Goal: Information Seeking & Learning: Check status

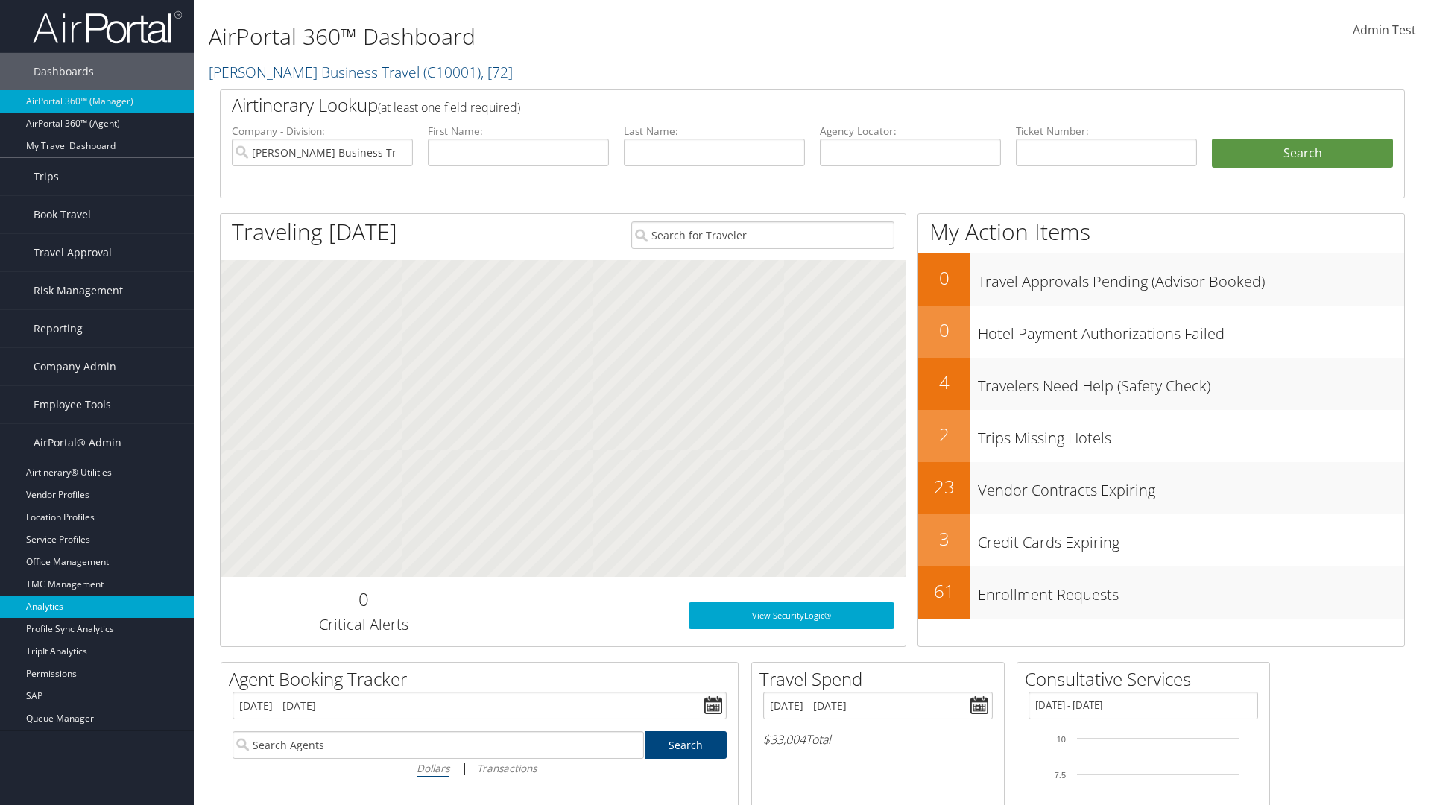
click at [97, 607] on link "Analytics" at bounding box center [97, 606] width 194 height 22
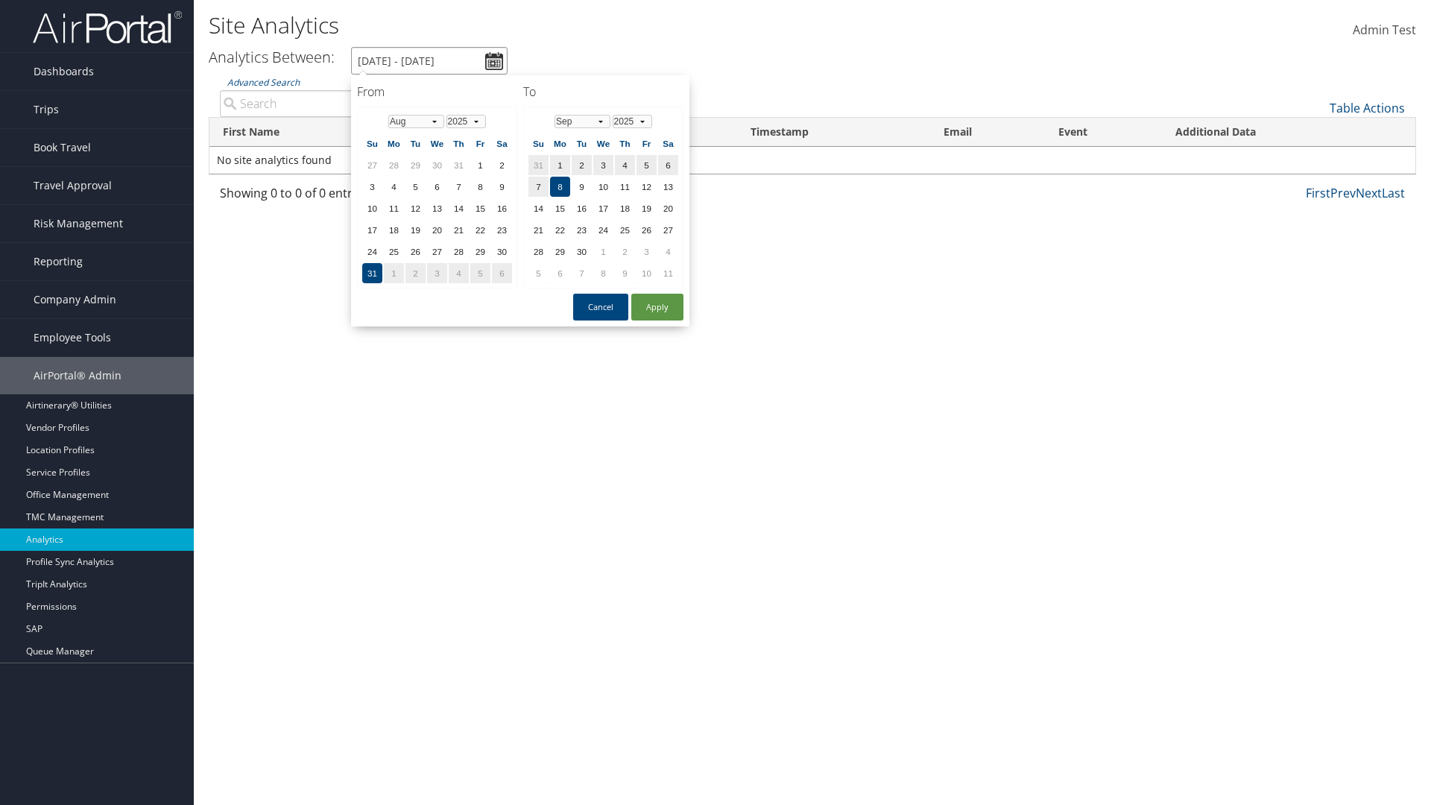
click at [429, 60] on input "[DATE] - [DATE]" at bounding box center [429, 61] width 156 height 28
click at [437, 165] on td "1" at bounding box center [437, 165] width 20 height 20
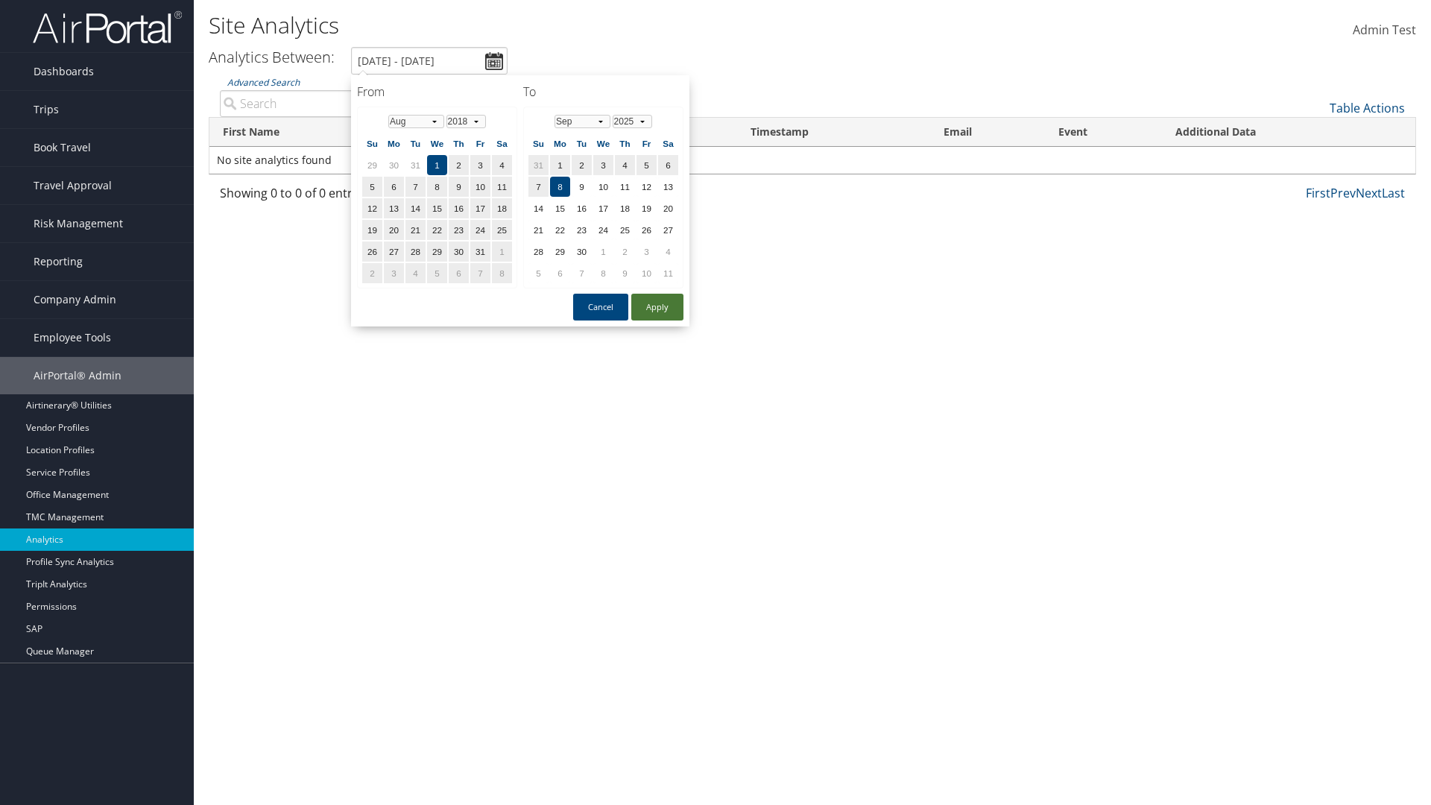
click at [657, 307] on button "Apply" at bounding box center [657, 307] width 52 height 27
type input "[DATE] - [DATE]"
click at [359, 103] on input "Advanced Search" at bounding box center [359, 103] width 279 height 27
type input "[PERSON_NAME]"
